Goal: Navigation & Orientation: Find specific page/section

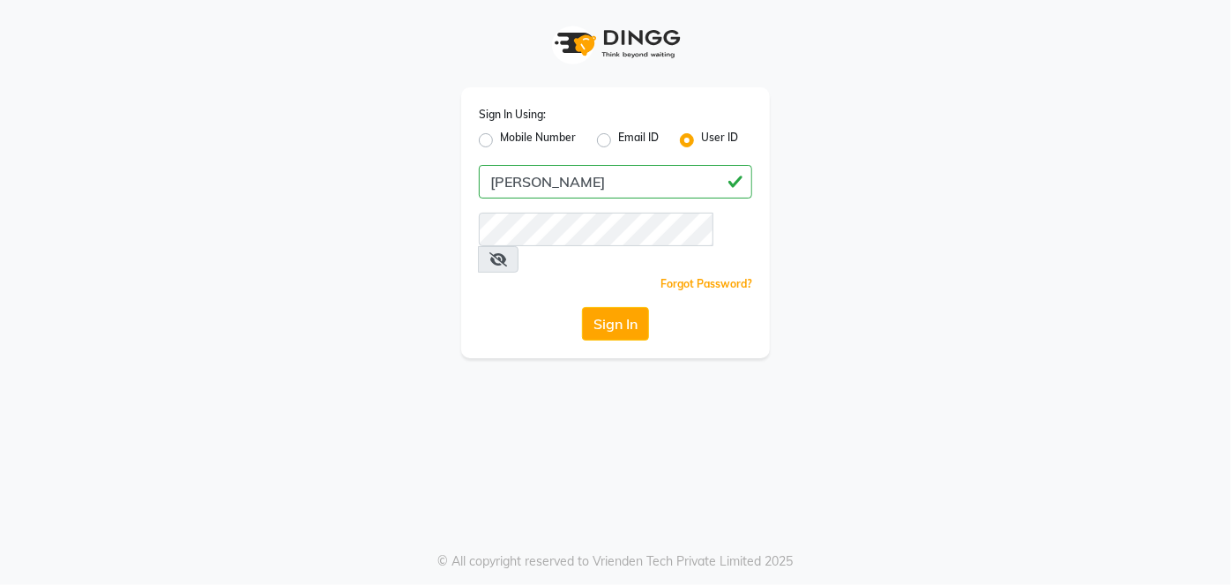
type input "[PERSON_NAME]"
click at [601, 307] on button "Sign In" at bounding box center [615, 324] width 67 height 34
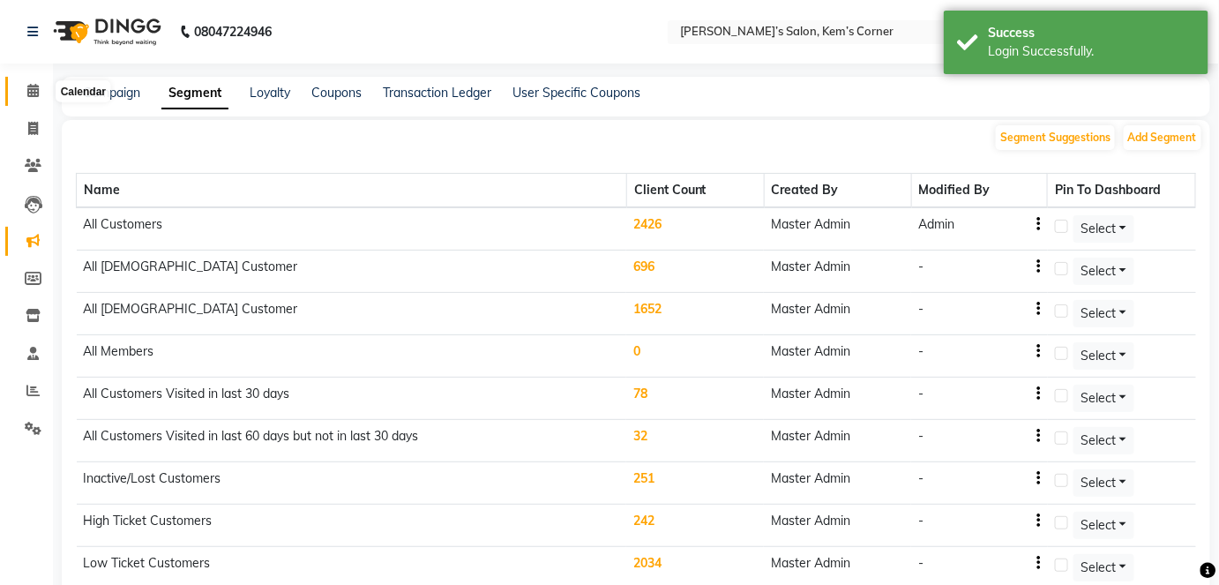
click at [26, 92] on span at bounding box center [33, 91] width 31 height 20
